Goal: Task Accomplishment & Management: Manage account settings

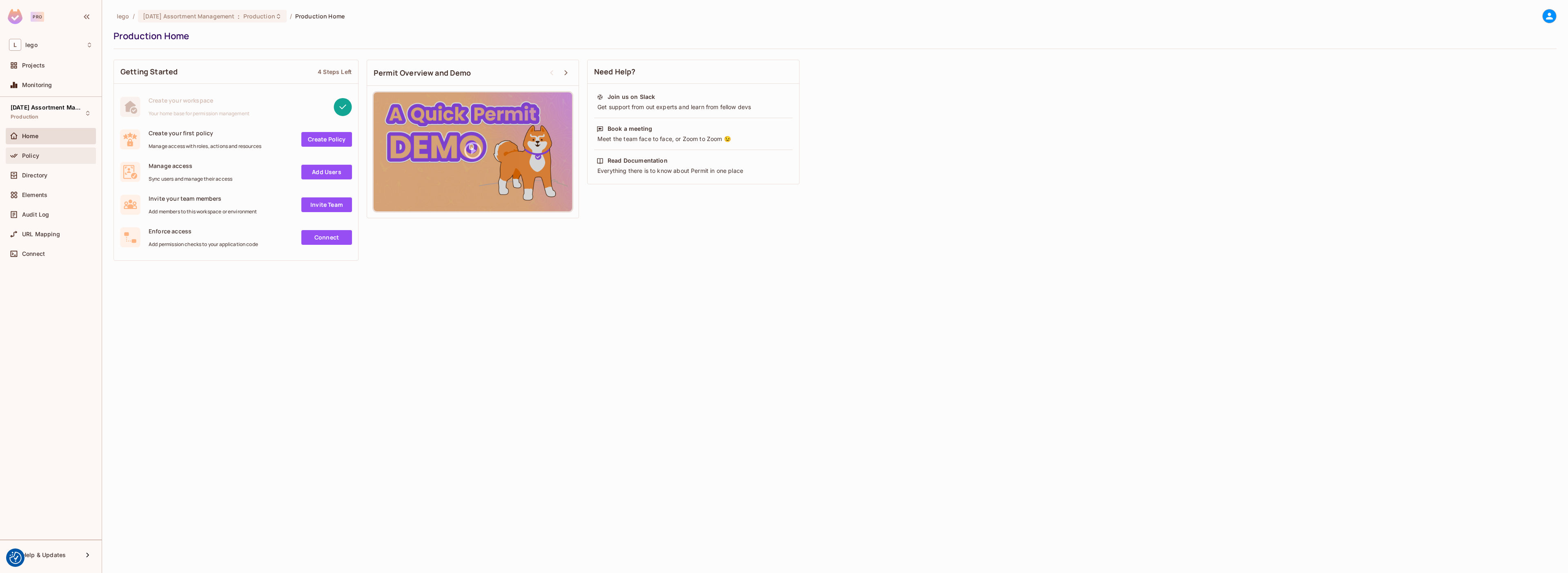
click at [56, 153] on div "Policy" at bounding box center [57, 155] width 70 height 7
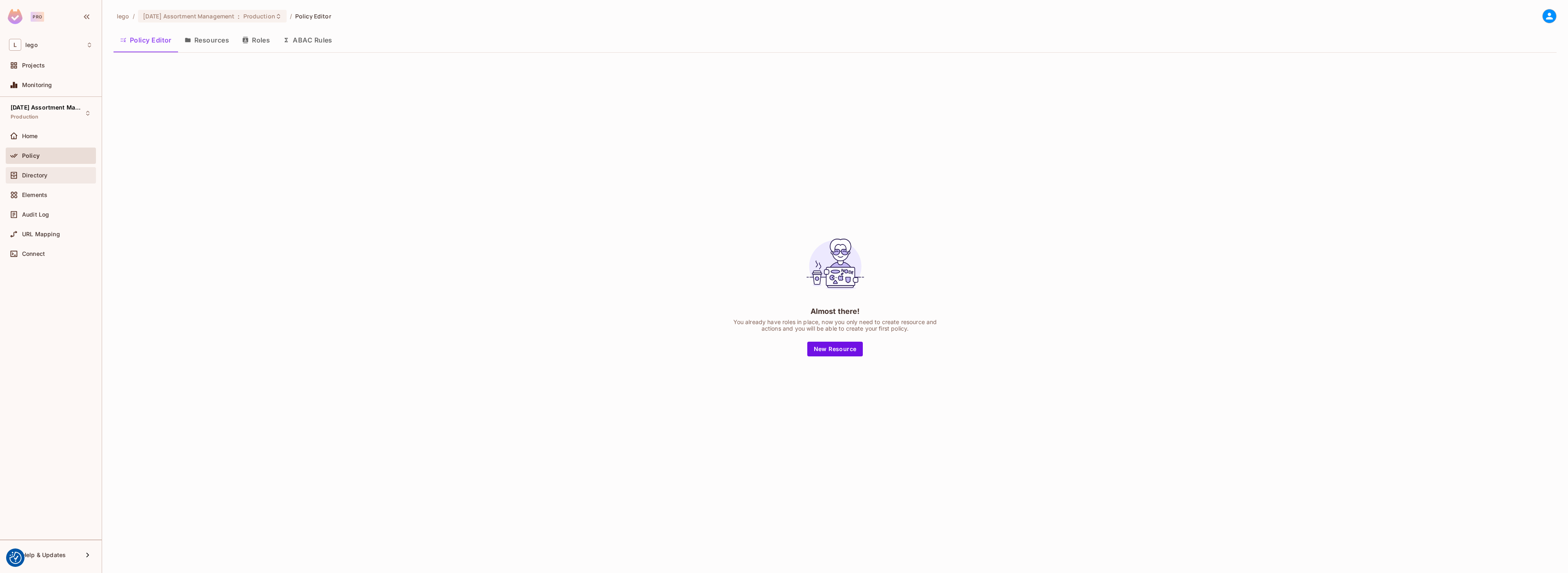
click at [50, 181] on div "Directory" at bounding box center [50, 175] width 90 height 17
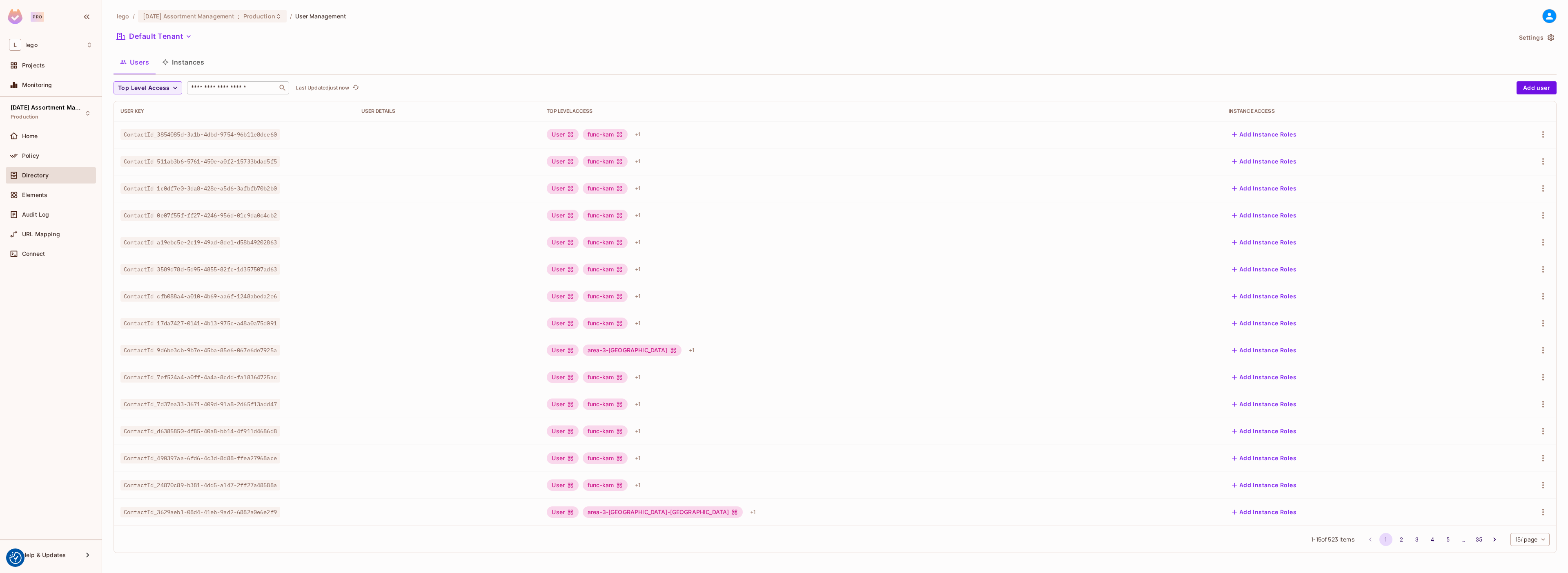
click at [245, 83] on div "​" at bounding box center [238, 88] width 102 height 13
paste input "**********"
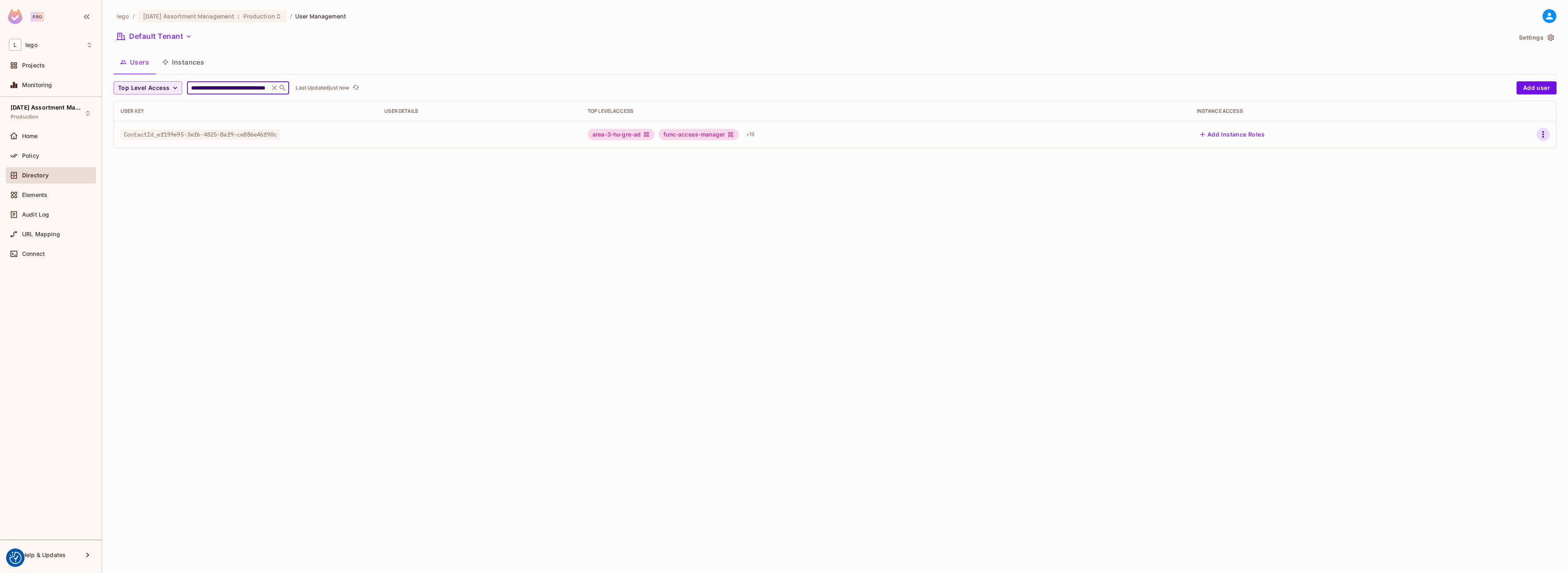
type input "**********"
click at [1542, 134] on icon "button" at bounding box center [1543, 134] width 10 height 10
click at [1513, 147] on li "Edit" at bounding box center [1508, 153] width 72 height 18
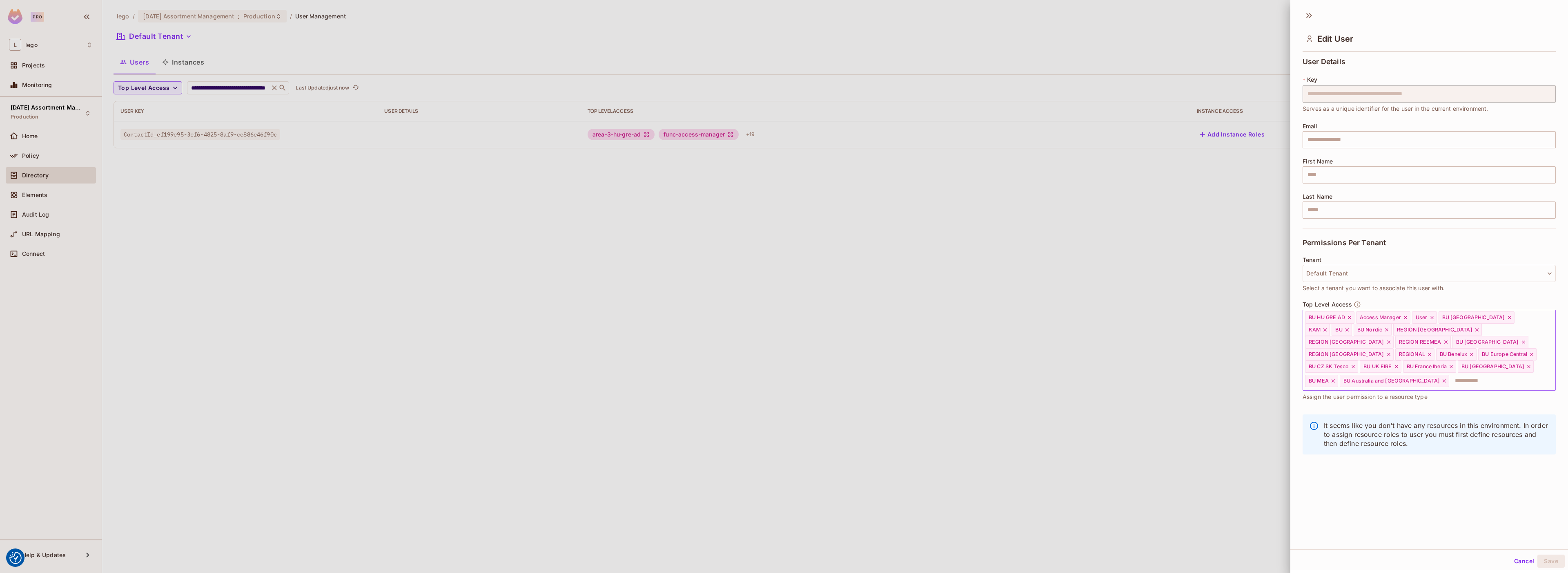
click at [1498, 375] on input "text" at bounding box center [1495, 381] width 90 height 17
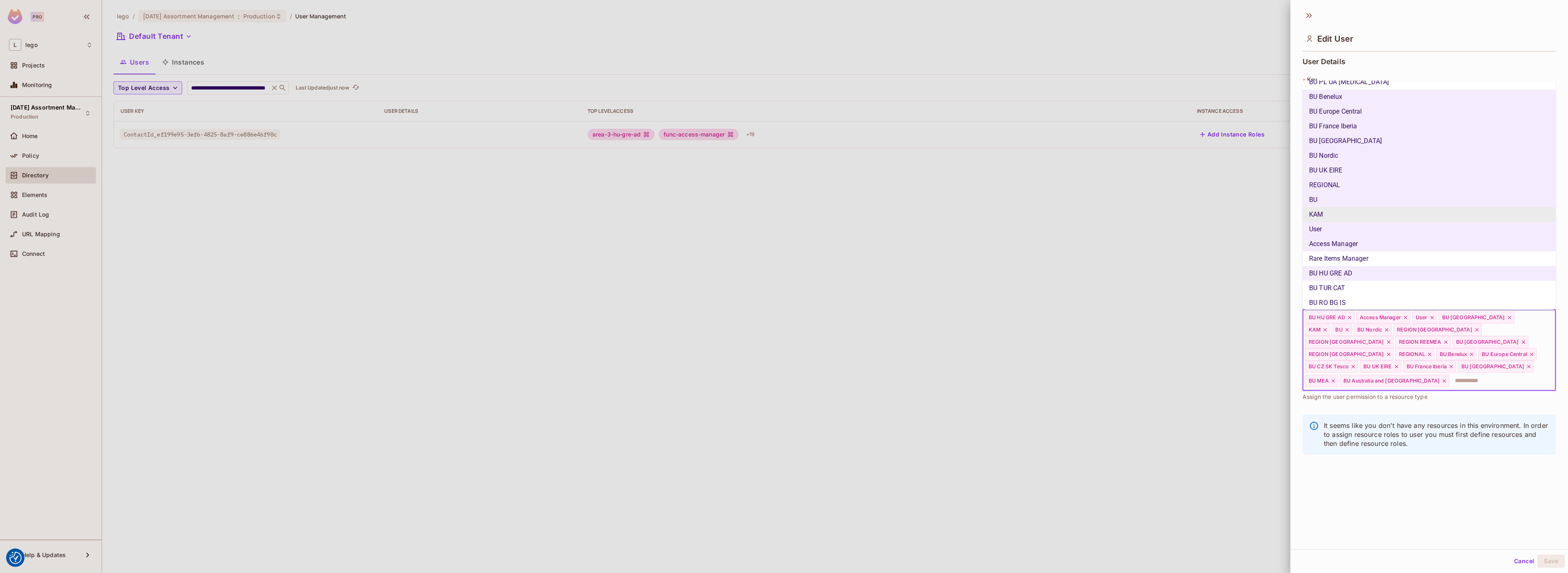
scroll to position [292, 0]
click at [1383, 292] on li "BU RO BG IS" at bounding box center [1429, 299] width 253 height 15
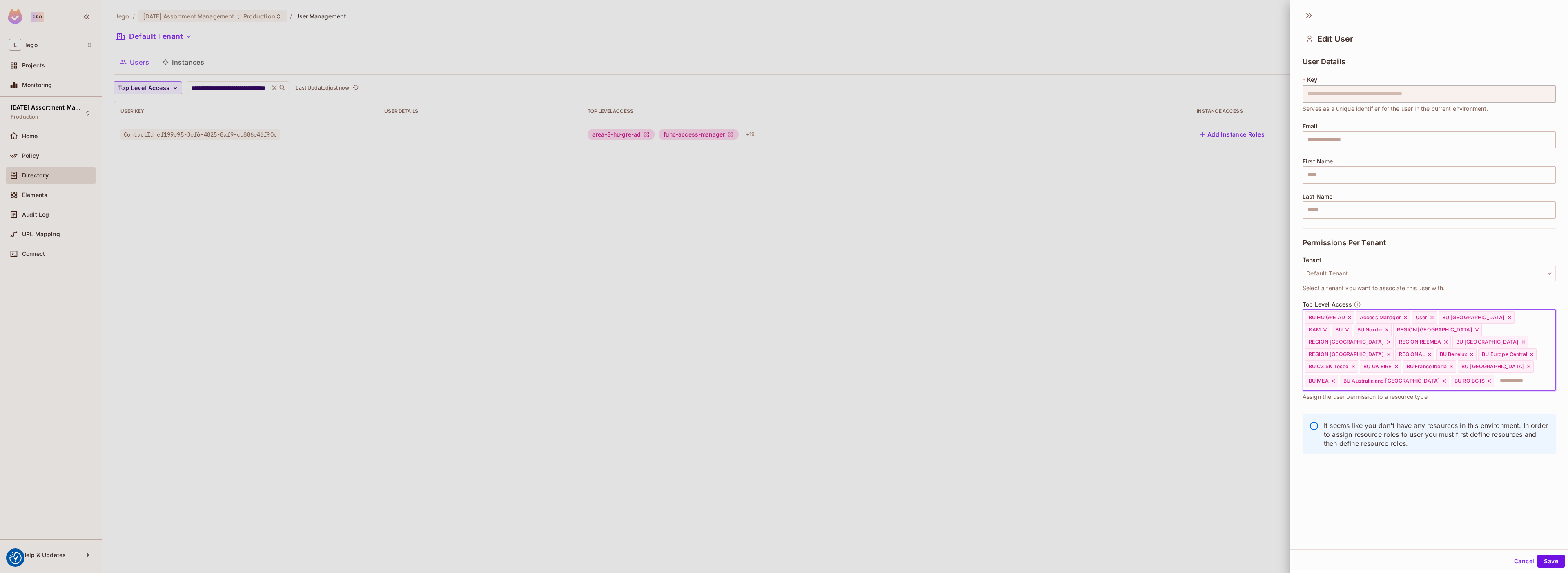
click at [1535, 373] on input "text" at bounding box center [1517, 381] width 45 height 17
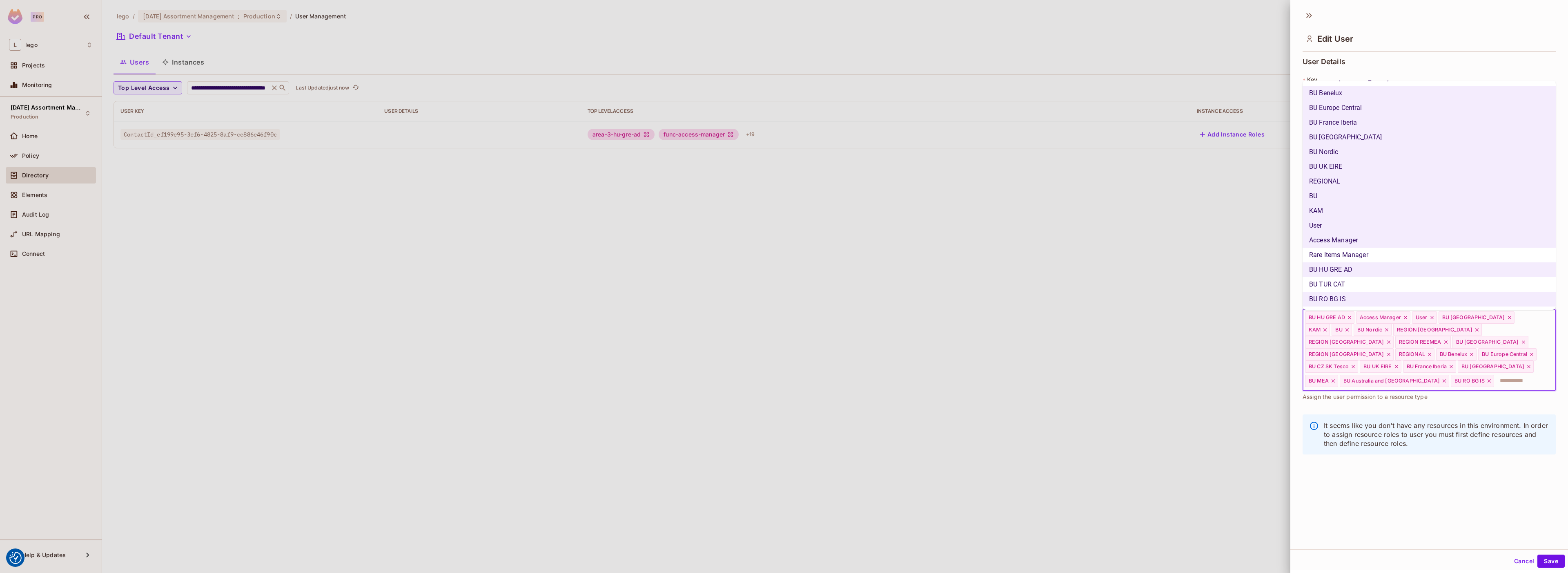
click at [1367, 286] on li "BU TUR CAT" at bounding box center [1429, 285] width 253 height 15
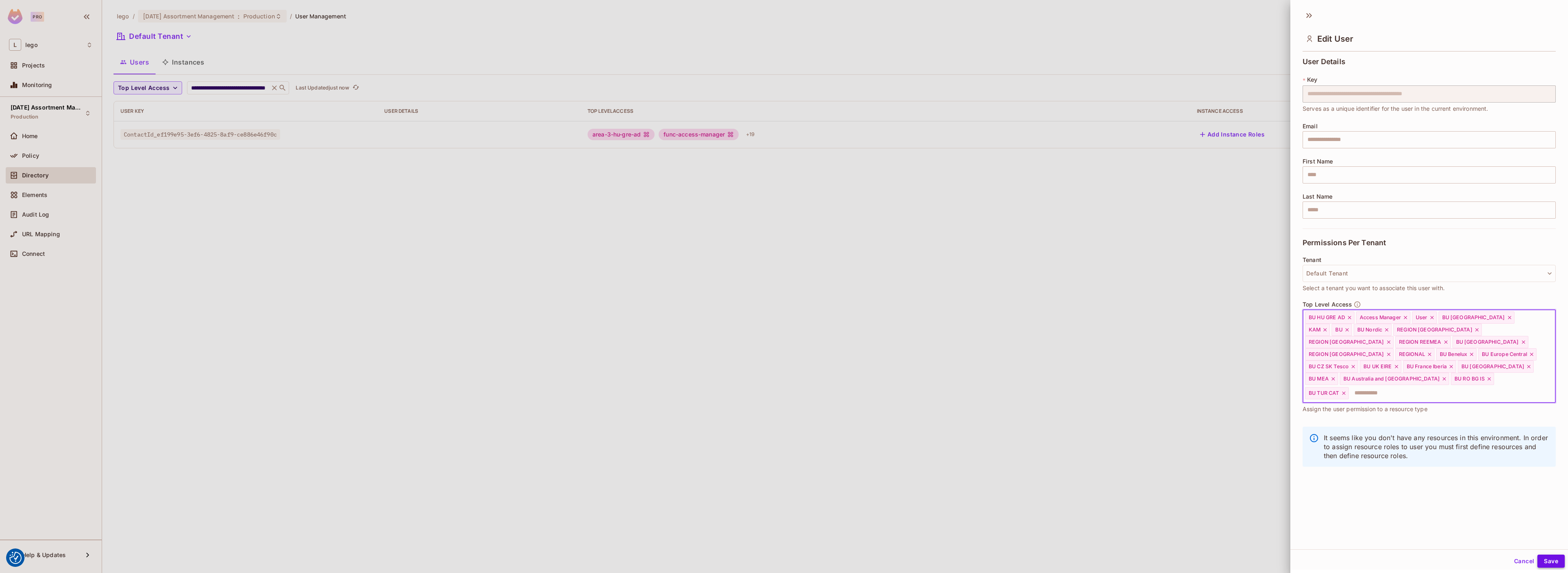
click at [1553, 558] on button "Save" at bounding box center [1551, 561] width 28 height 13
